Goal: Find specific page/section: Find specific page/section

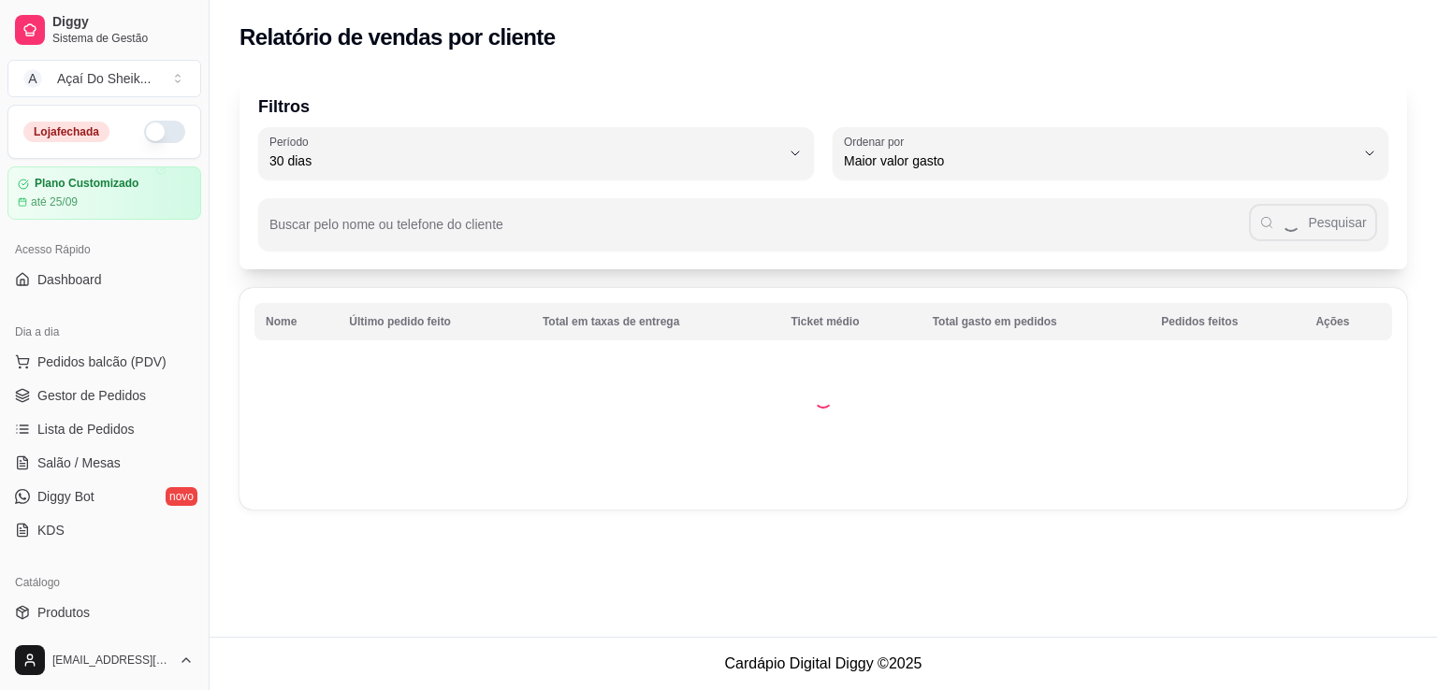
select select "30"
select select "HIGHEST_TOTAL_SPENT_WITH_ORDERS"
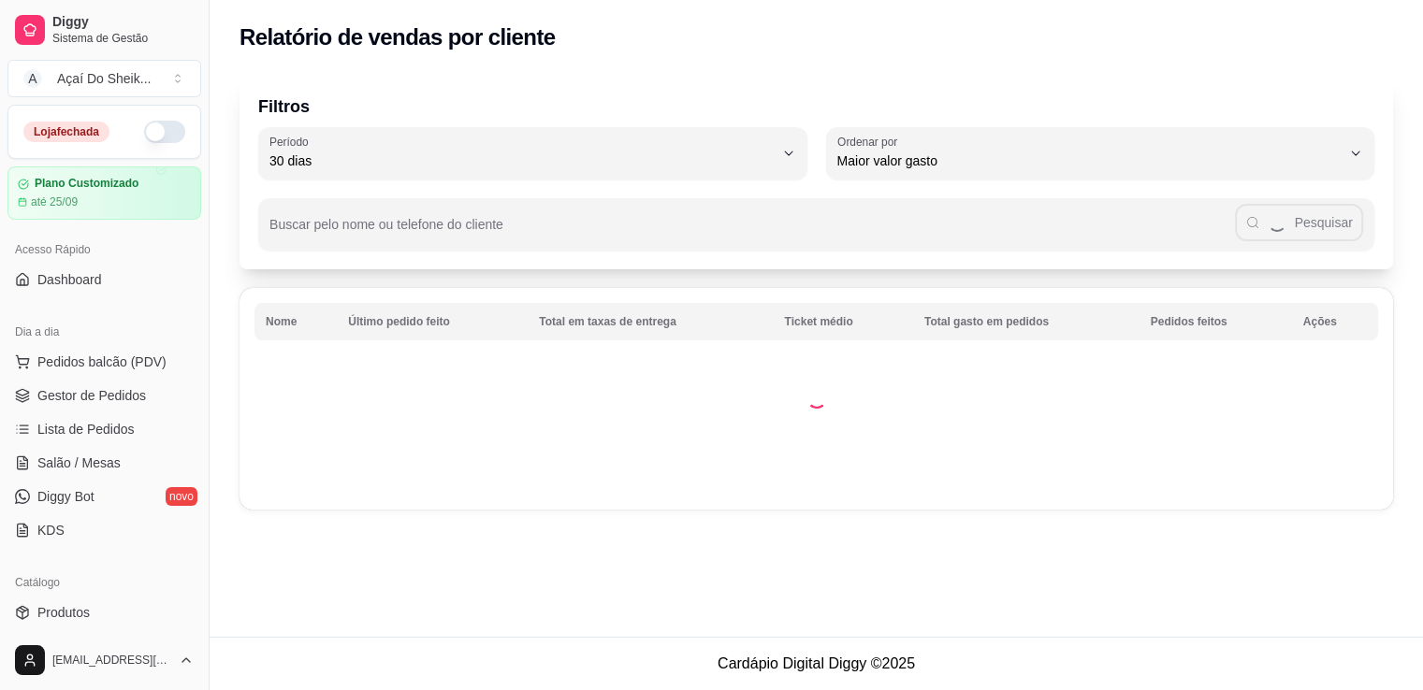
scroll to position [281, 0]
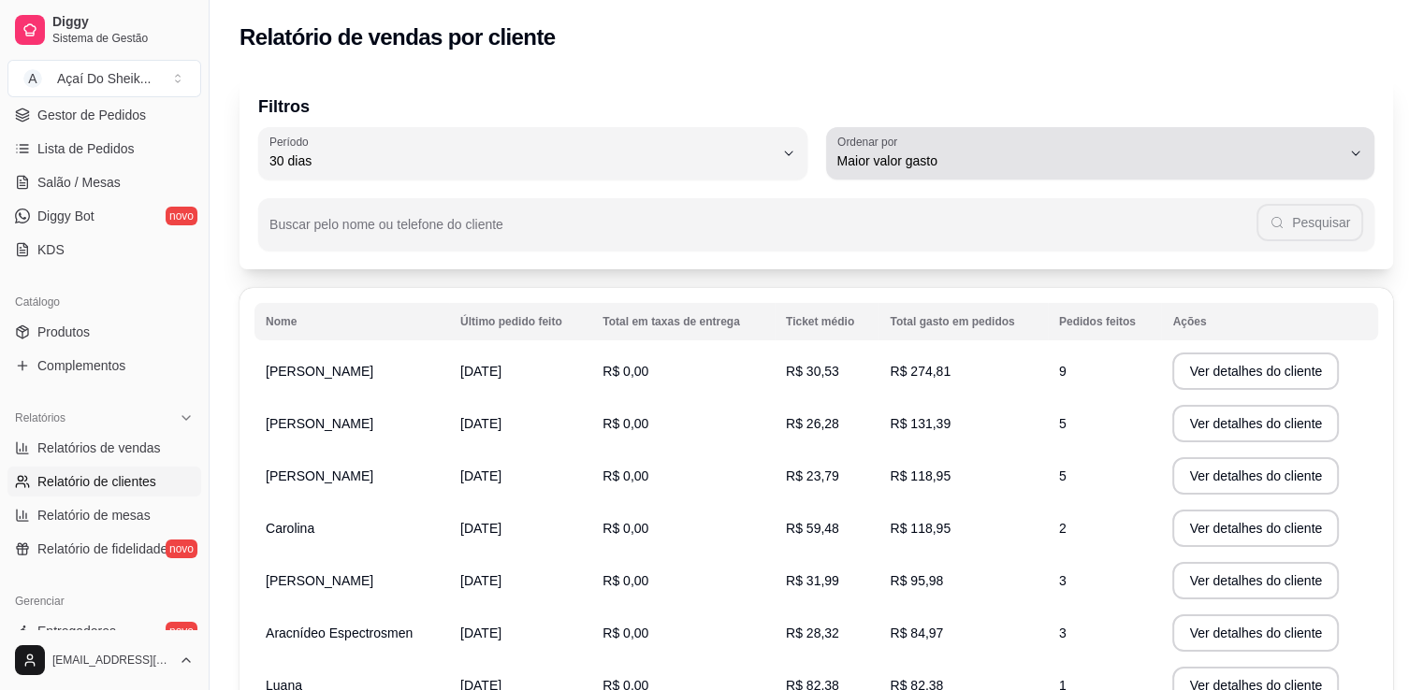
click at [1355, 151] on icon "button" at bounding box center [1355, 153] width 15 height 15
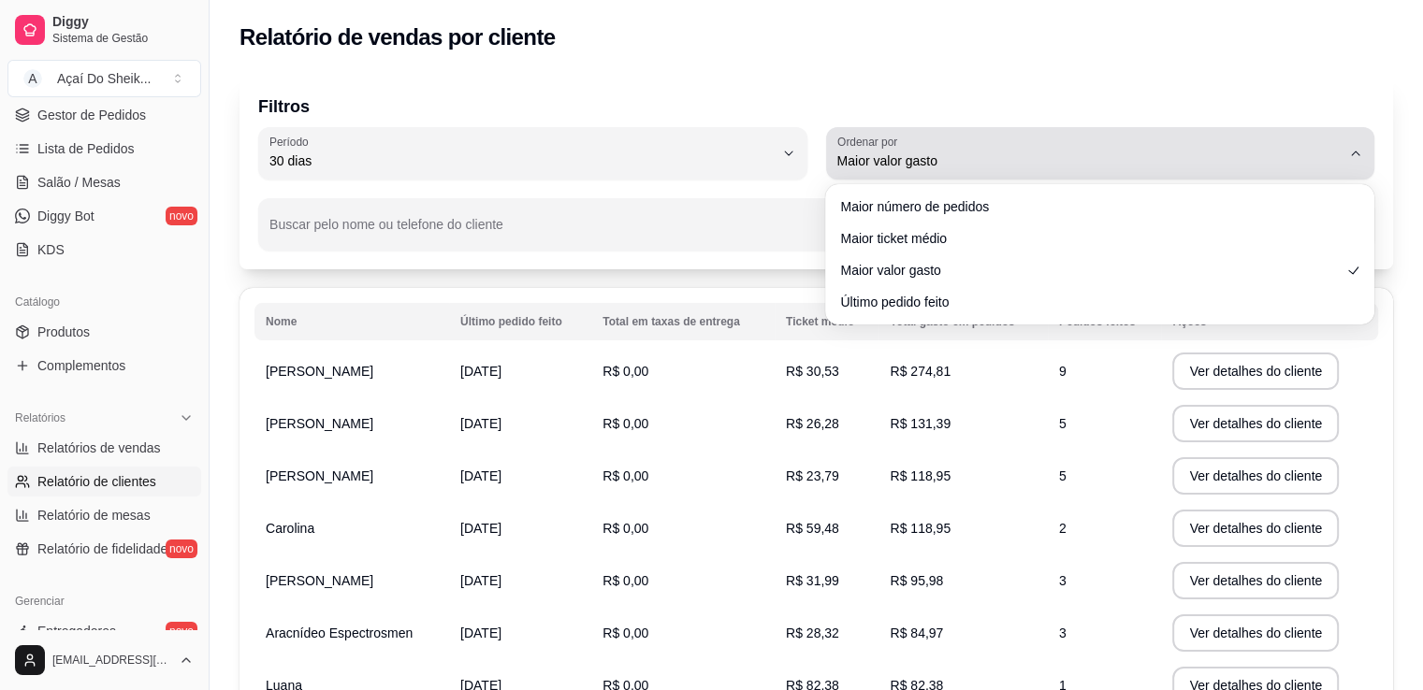
click at [1355, 152] on icon "button" at bounding box center [1355, 154] width 7 height 4
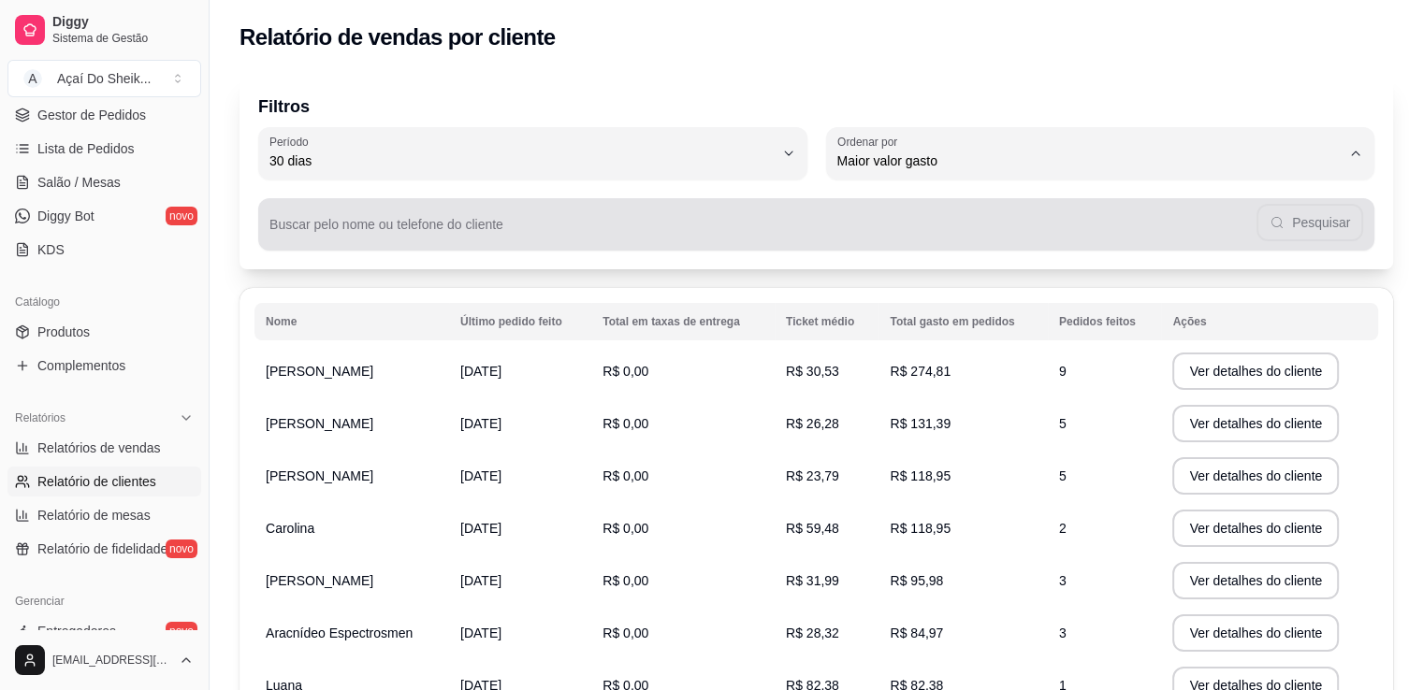
click at [673, 211] on div "Pesquisar" at bounding box center [816, 224] width 1094 height 37
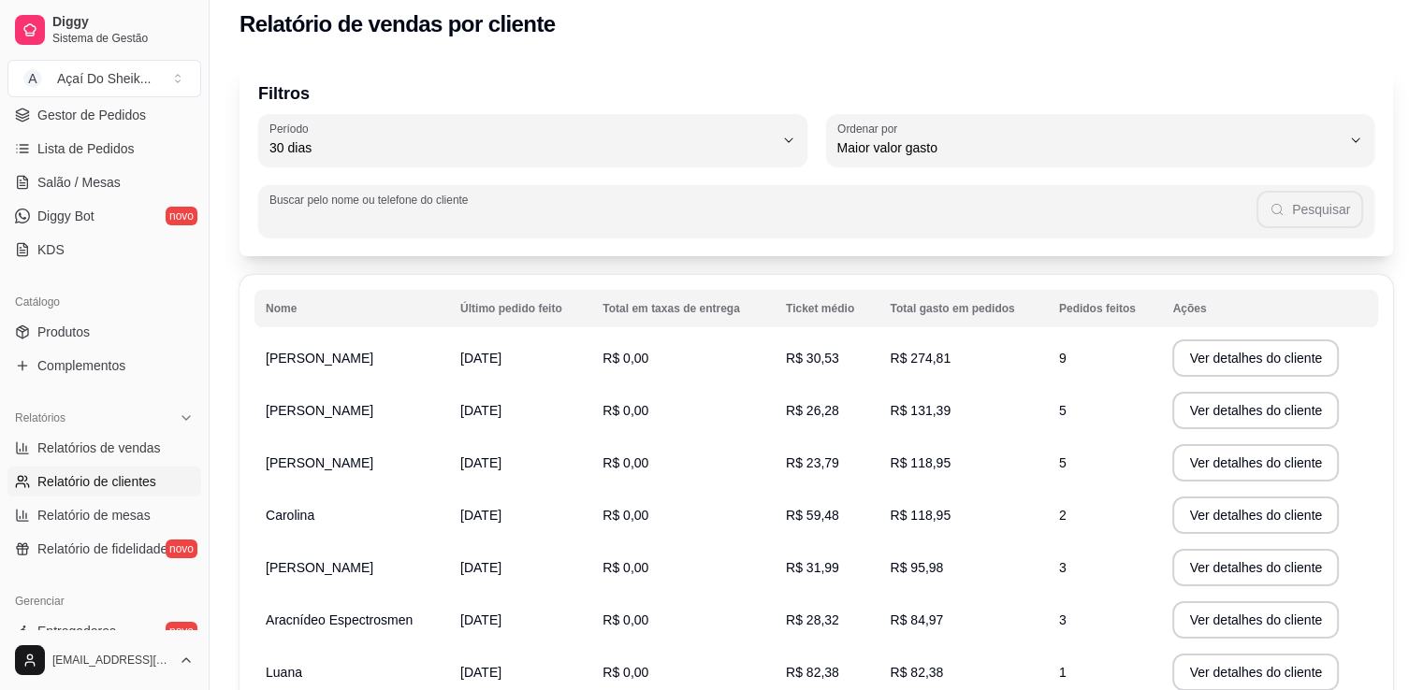
scroll to position [0, 0]
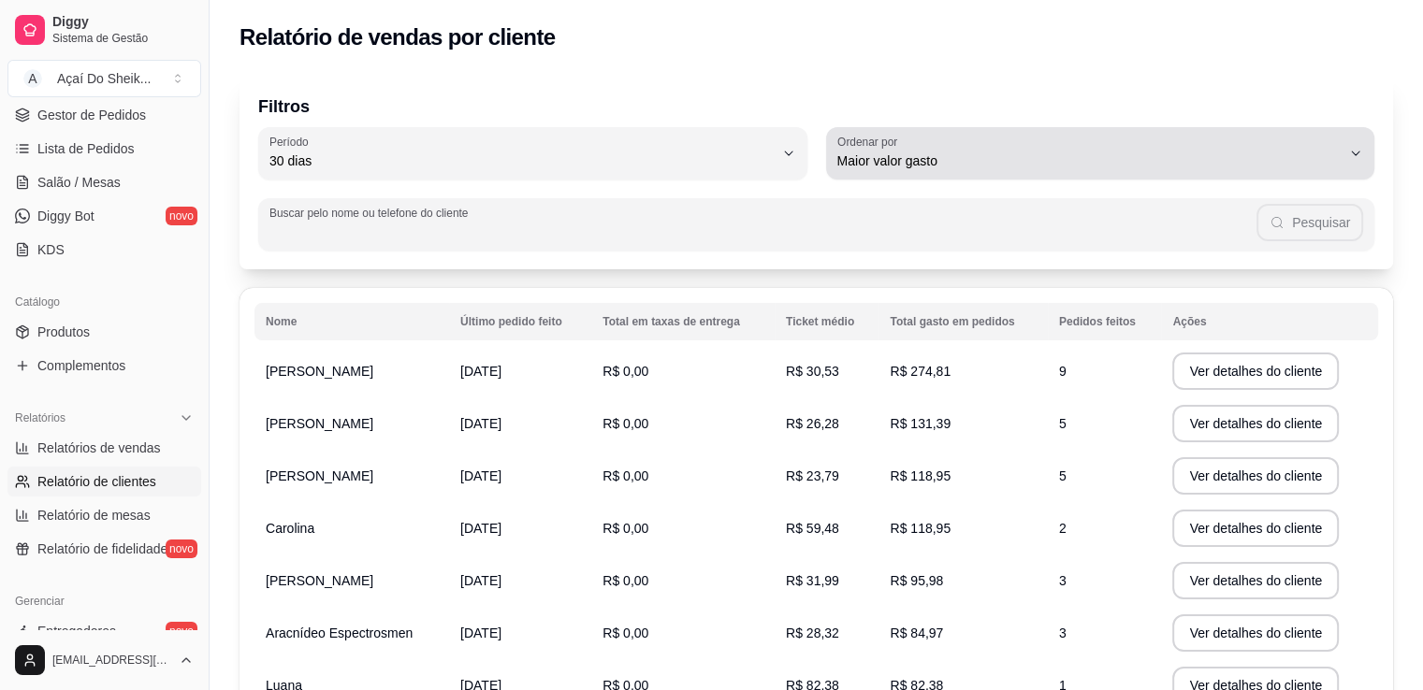
click at [1348, 150] on icon "button" at bounding box center [1355, 153] width 15 height 15
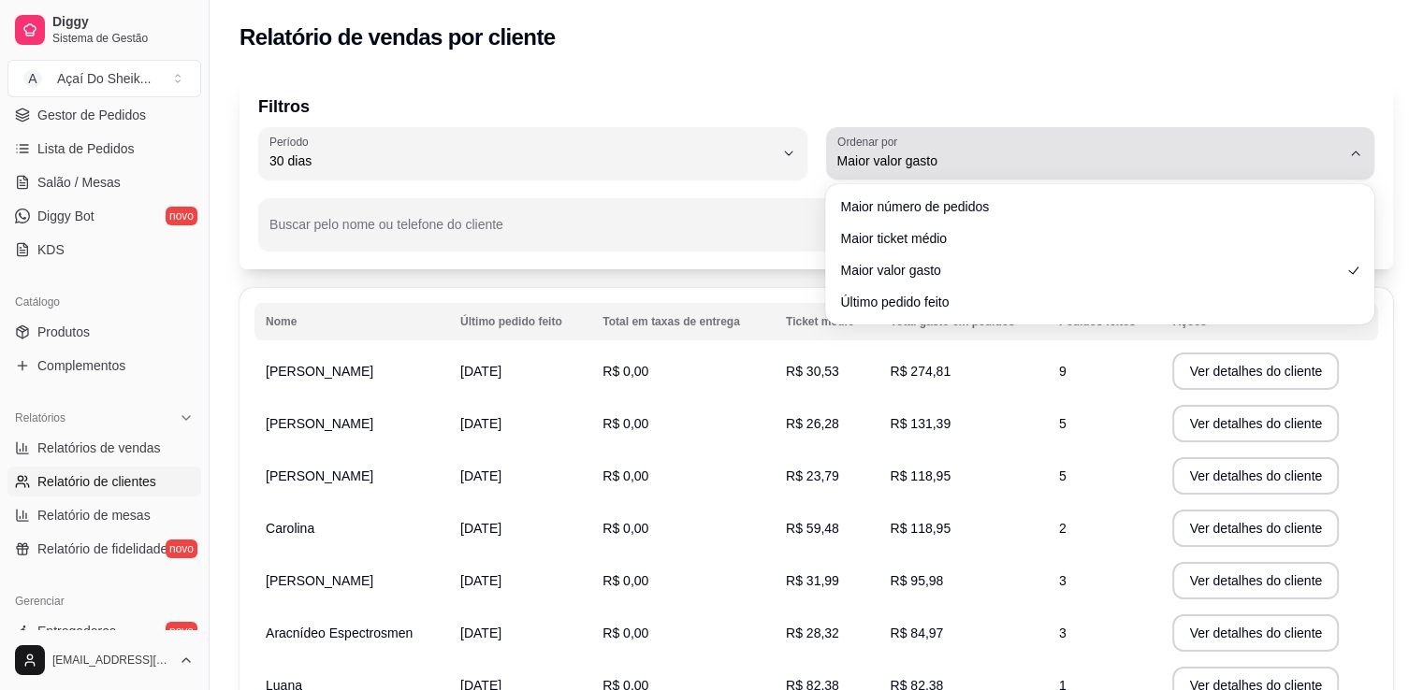
click at [1348, 150] on icon "button" at bounding box center [1355, 153] width 15 height 15
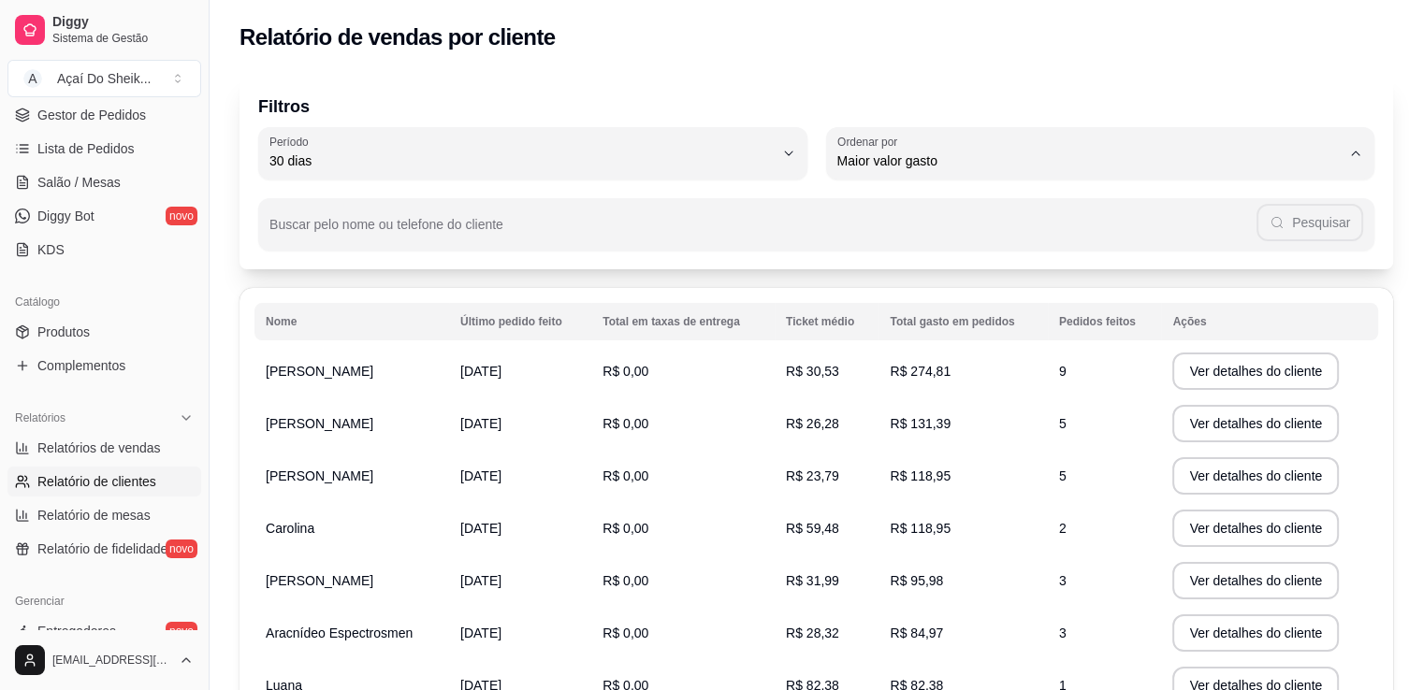
click at [808, 94] on p "Filtros" at bounding box center [816, 107] width 1116 height 26
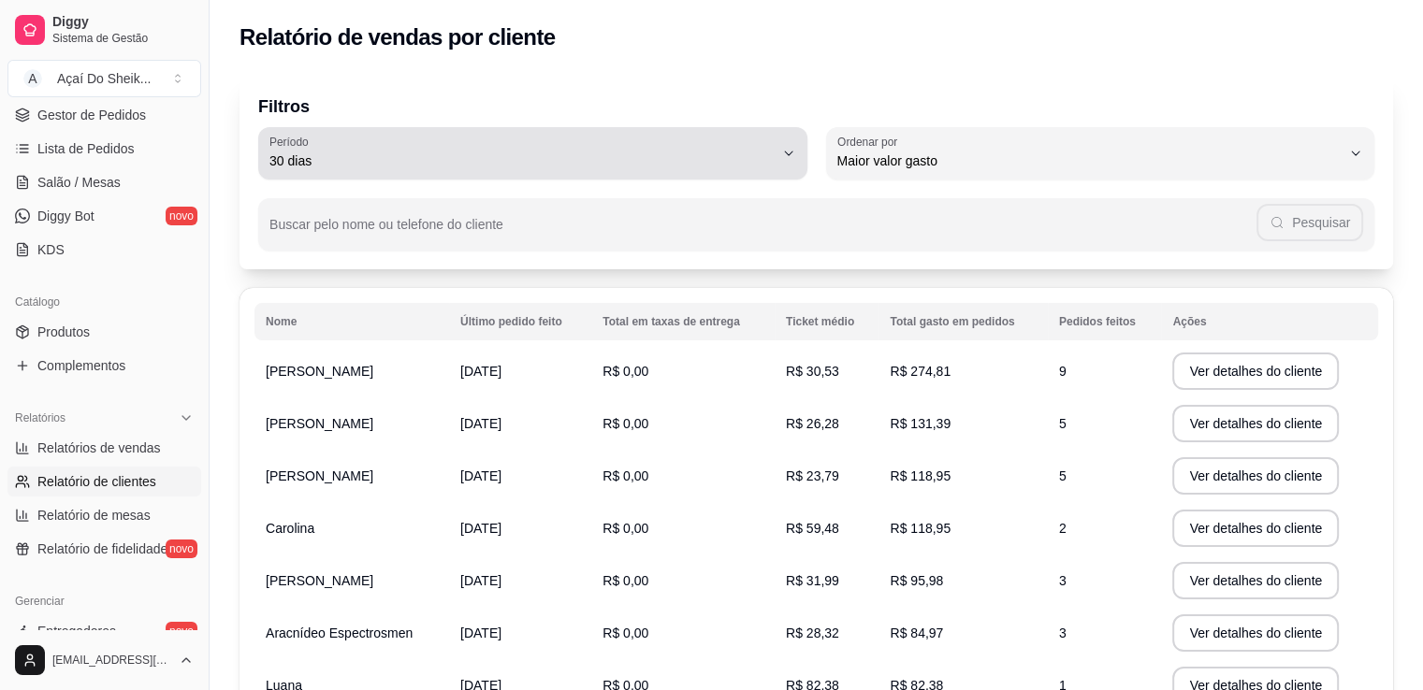
click at [790, 153] on icon "button" at bounding box center [788, 153] width 15 height 15
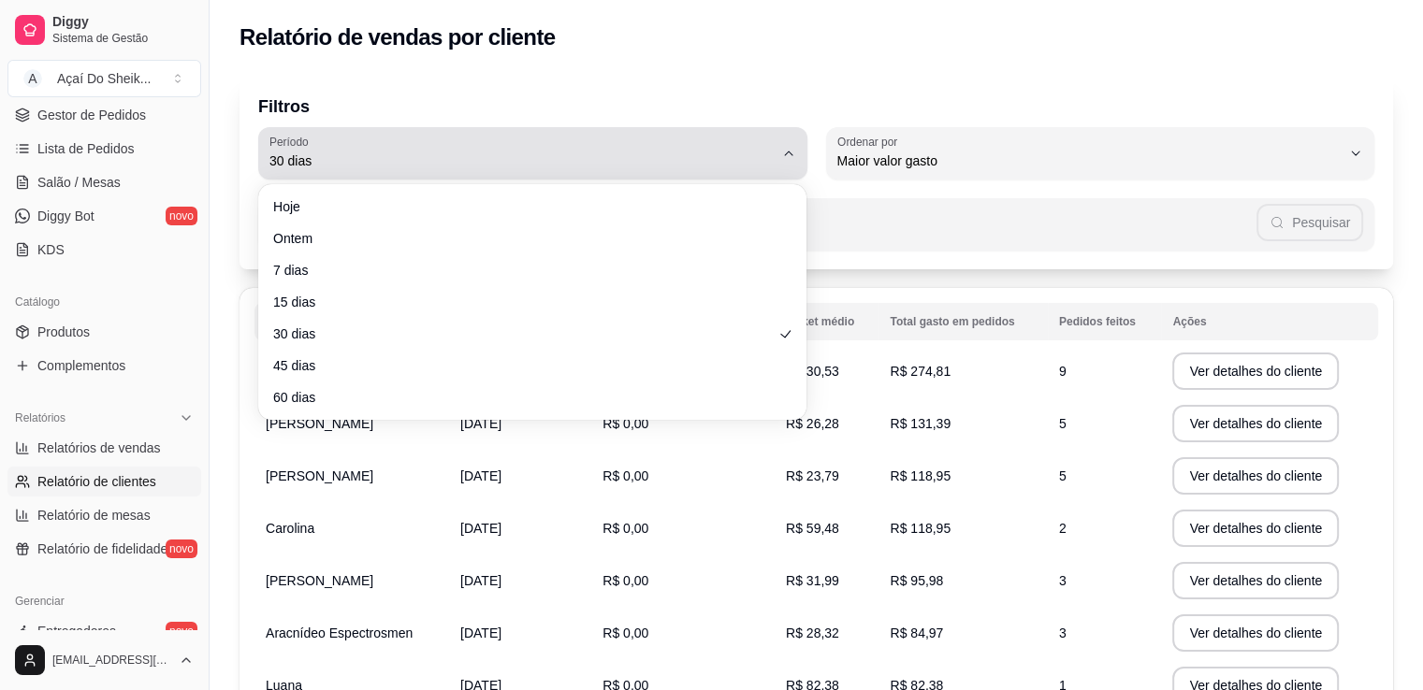
click at [790, 152] on icon "button" at bounding box center [788, 153] width 15 height 15
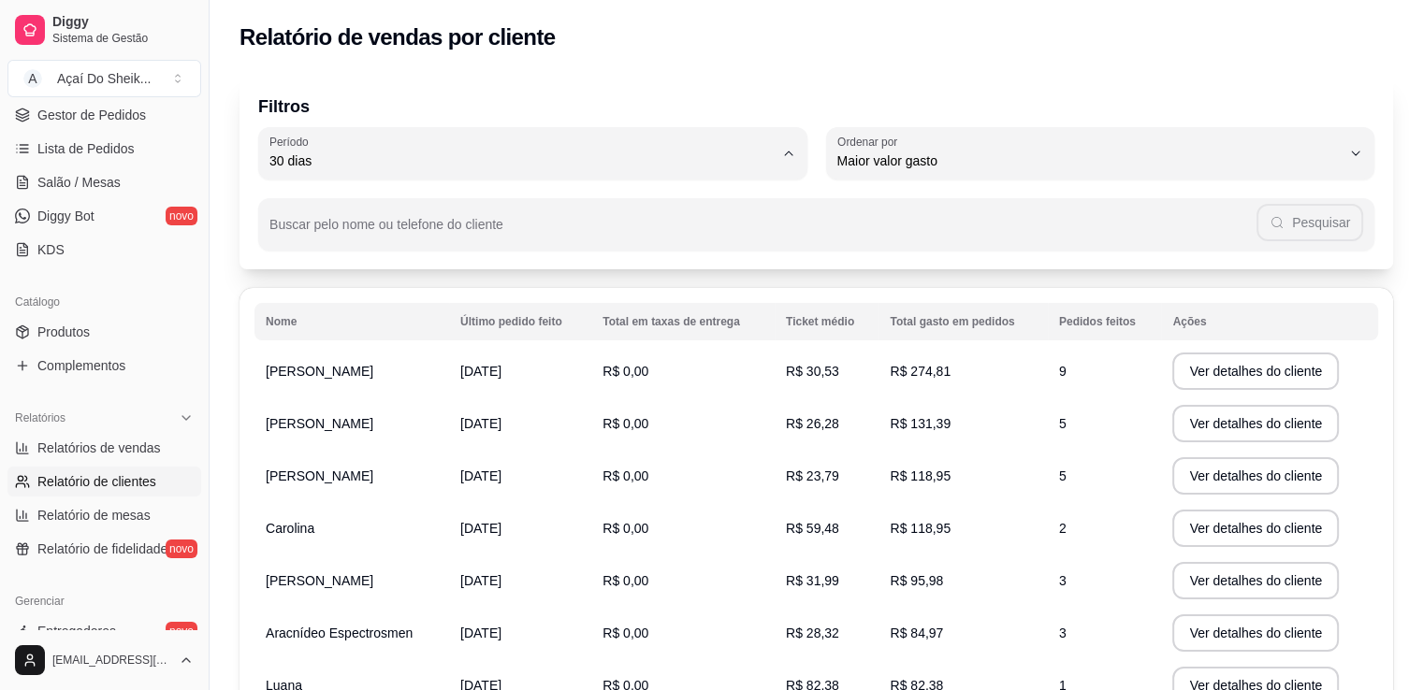
click at [768, 88] on div "Filtros 30 Período Hoje Ontem 7 dias 15 dias 30 dias 45 dias 60 dias Período 30…" at bounding box center [815, 172] width 1153 height 195
click at [94, 155] on span "Lista de Pedidos" at bounding box center [85, 148] width 97 height 19
